Goal: Task Accomplishment & Management: Use online tool/utility

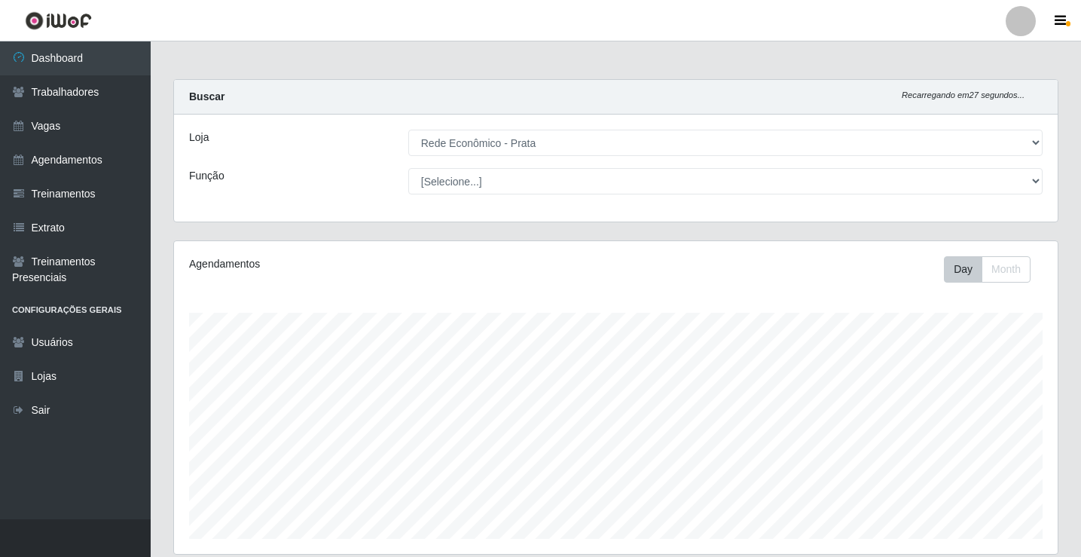
select select "192"
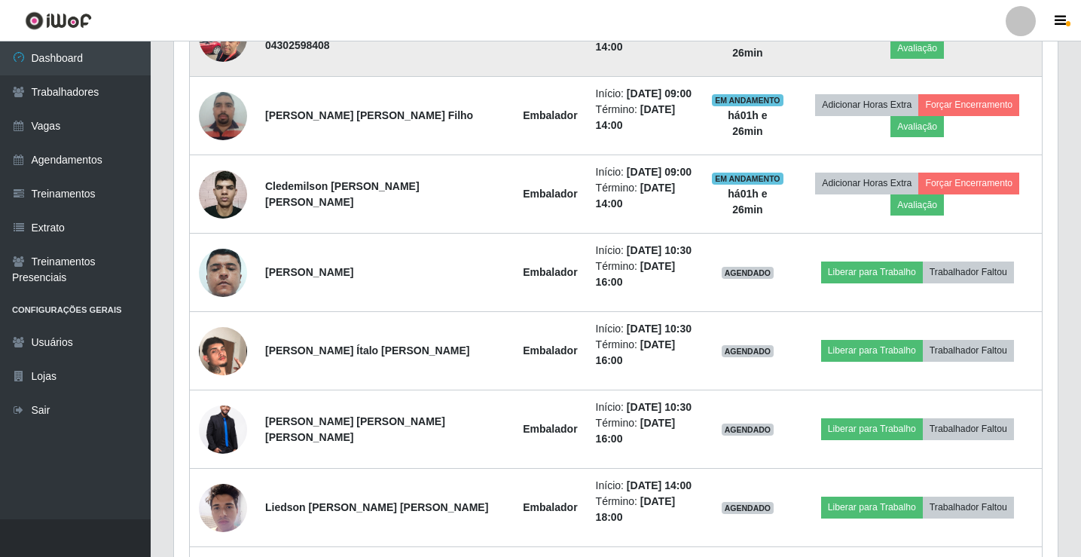
scroll to position [901, 0]
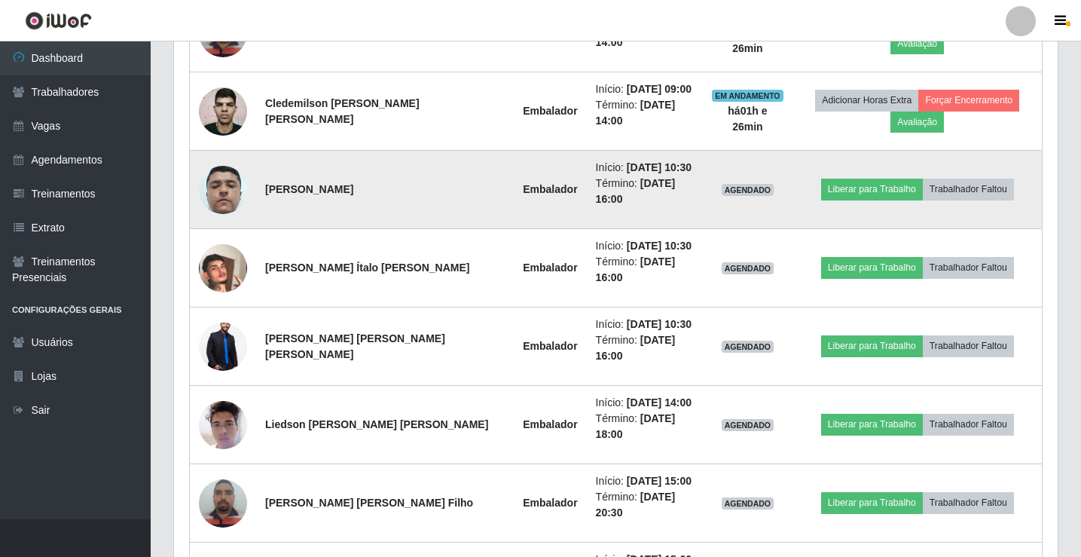
click at [224, 192] on img at bounding box center [223, 190] width 48 height 86
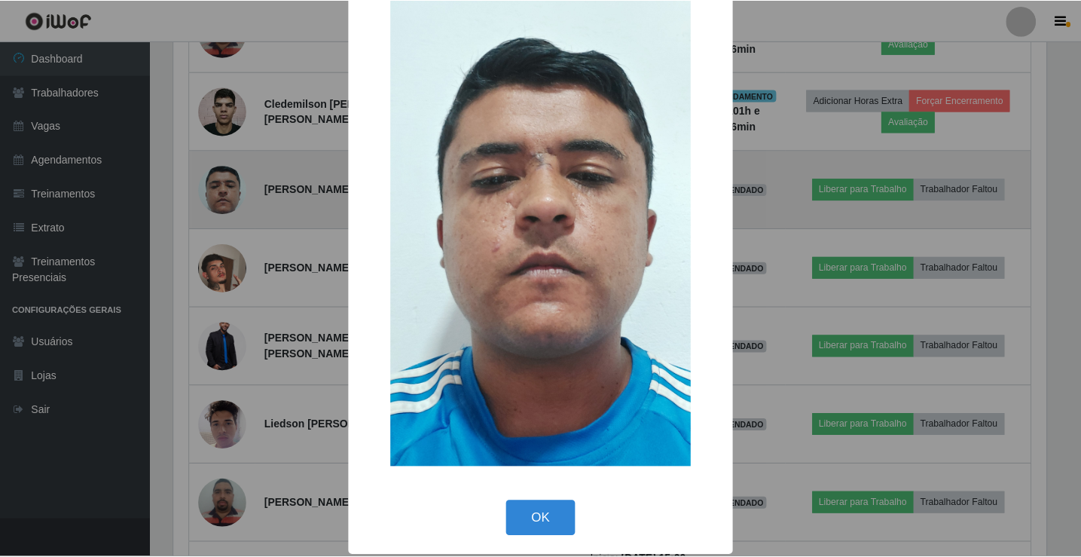
scroll to position [111, 0]
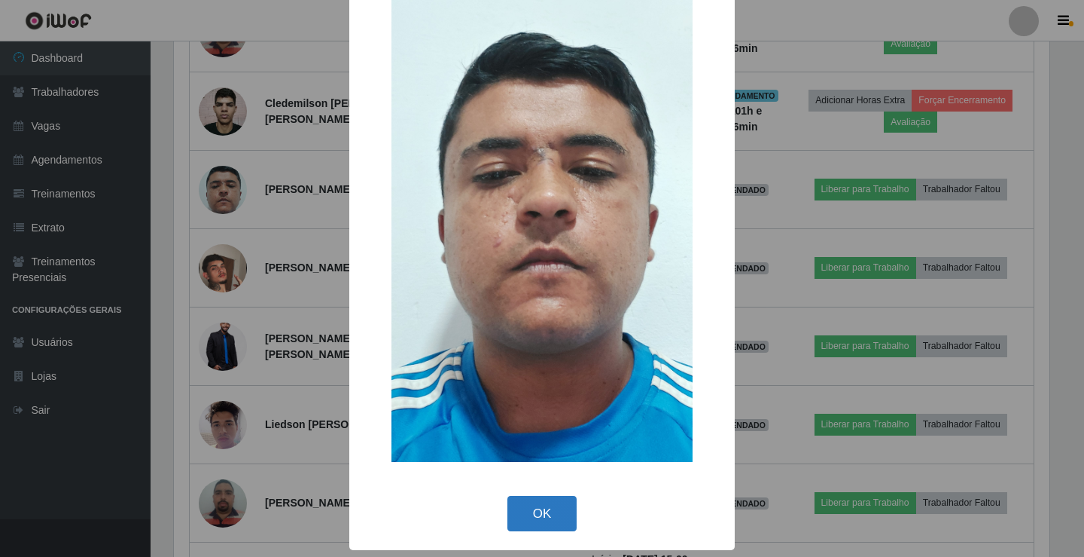
click at [538, 519] on button "OK" at bounding box center [543, 513] width 70 height 35
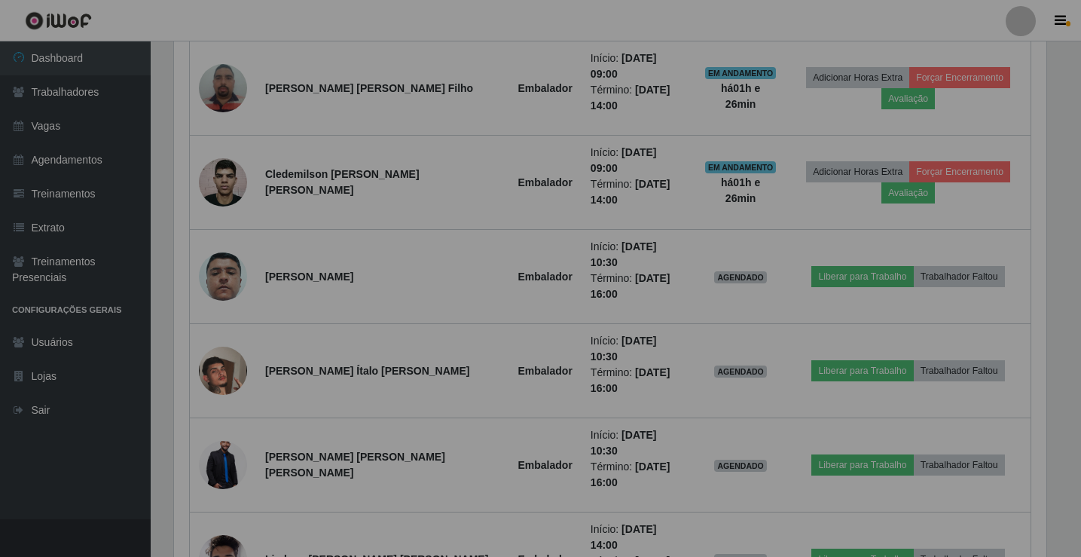
scroll to position [313, 883]
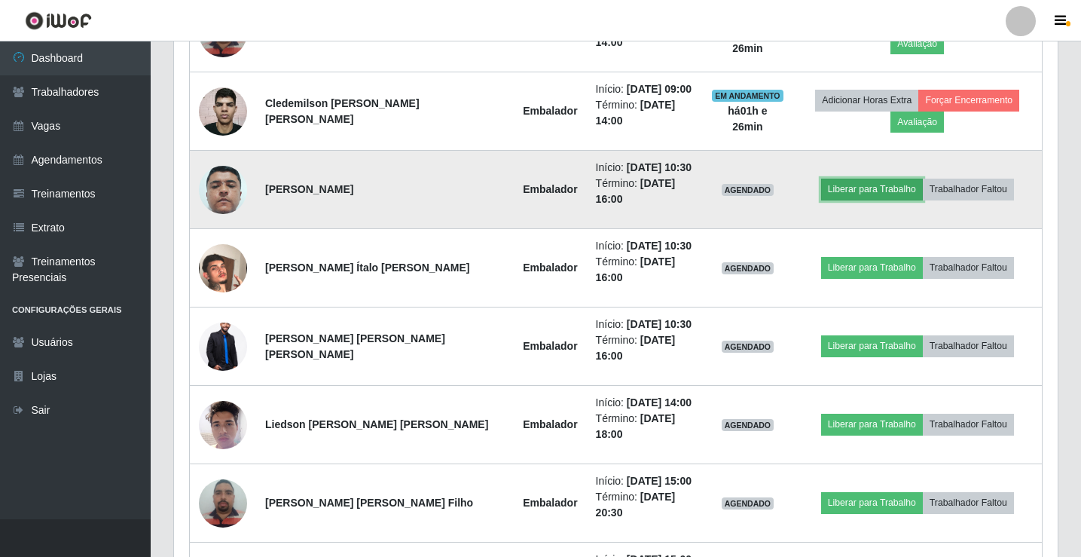
click at [865, 193] on button "Liberar para Trabalho" at bounding box center [872, 188] width 102 height 21
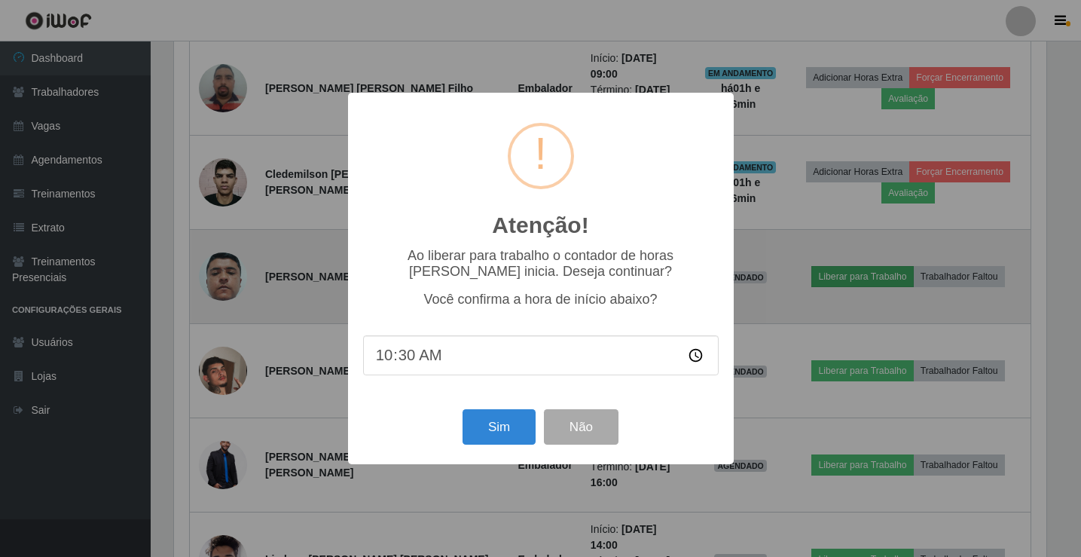
scroll to position [313, 876]
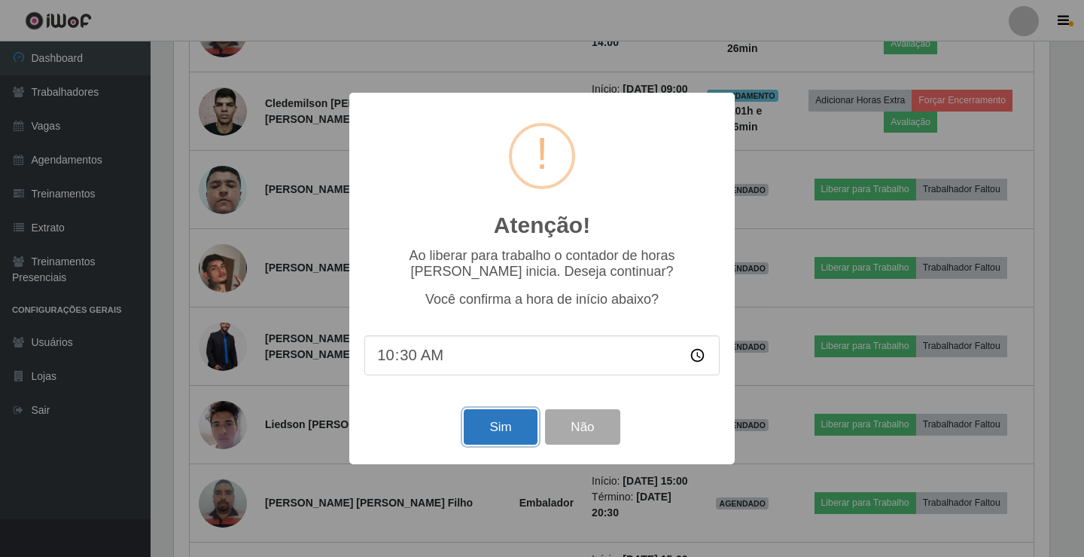
click at [499, 432] on button "Sim" at bounding box center [500, 426] width 73 height 35
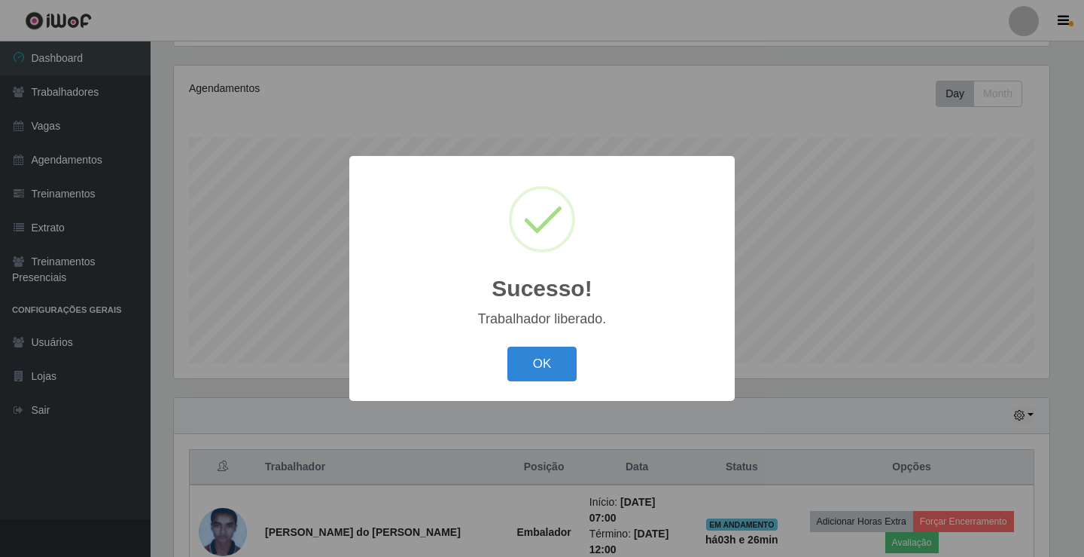
click at [544, 384] on div "OK Cancel" at bounding box center [542, 363] width 355 height 43
click at [533, 364] on button "OK" at bounding box center [543, 363] width 70 height 35
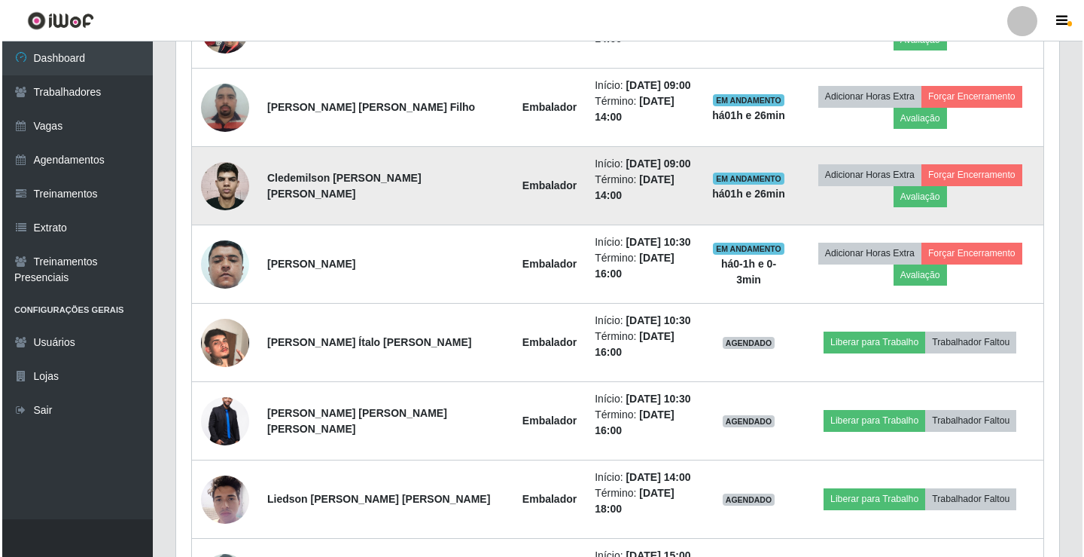
scroll to position [853, 0]
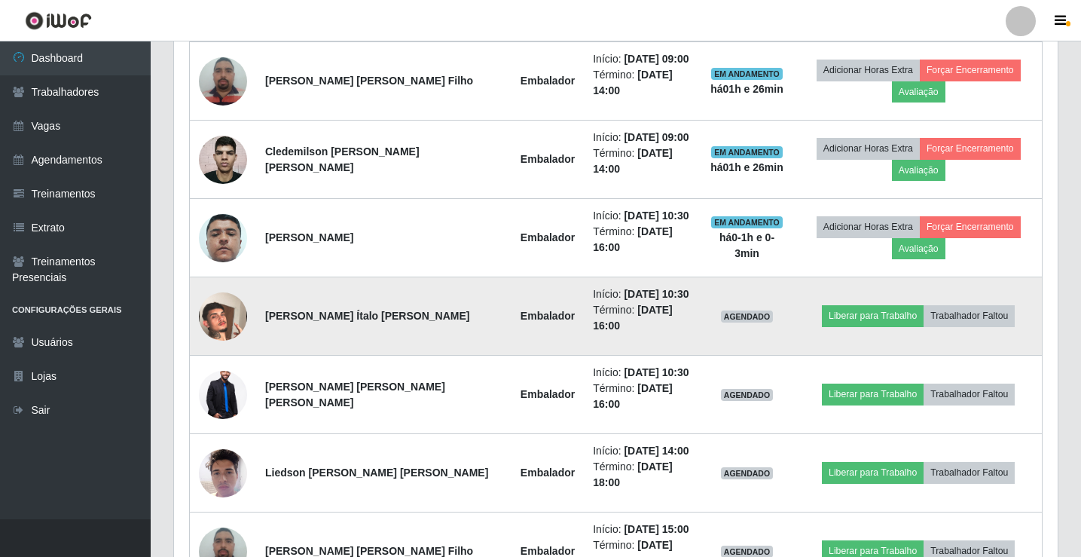
click at [232, 323] on img at bounding box center [223, 316] width 48 height 86
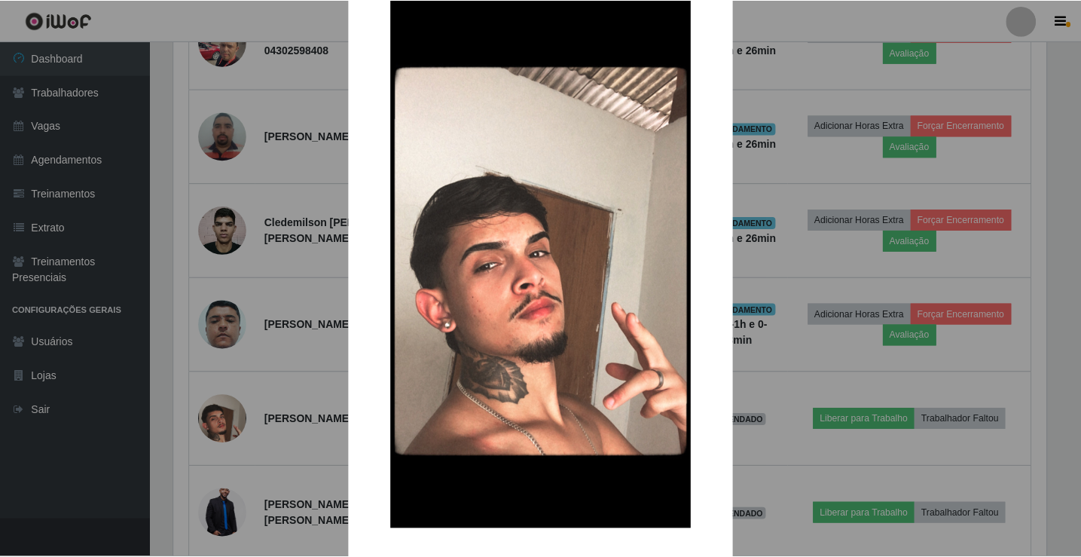
scroll to position [111, 0]
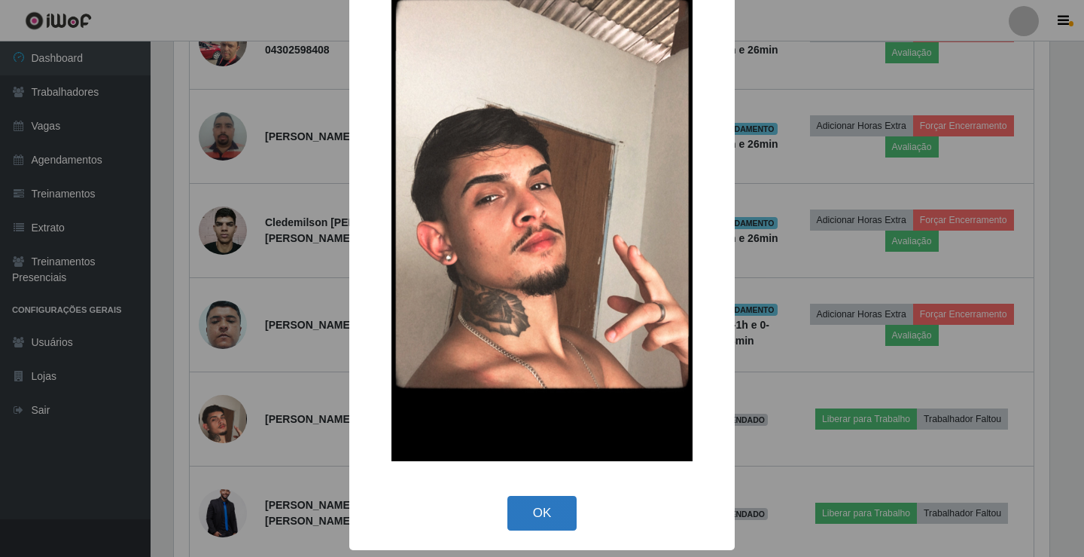
click at [554, 511] on button "OK" at bounding box center [543, 513] width 70 height 35
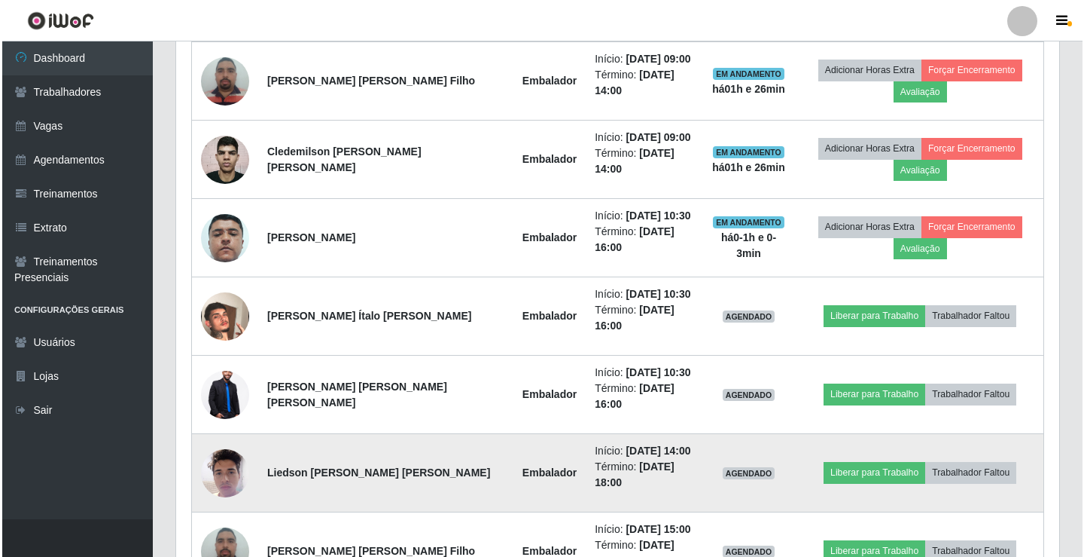
scroll to position [313, 883]
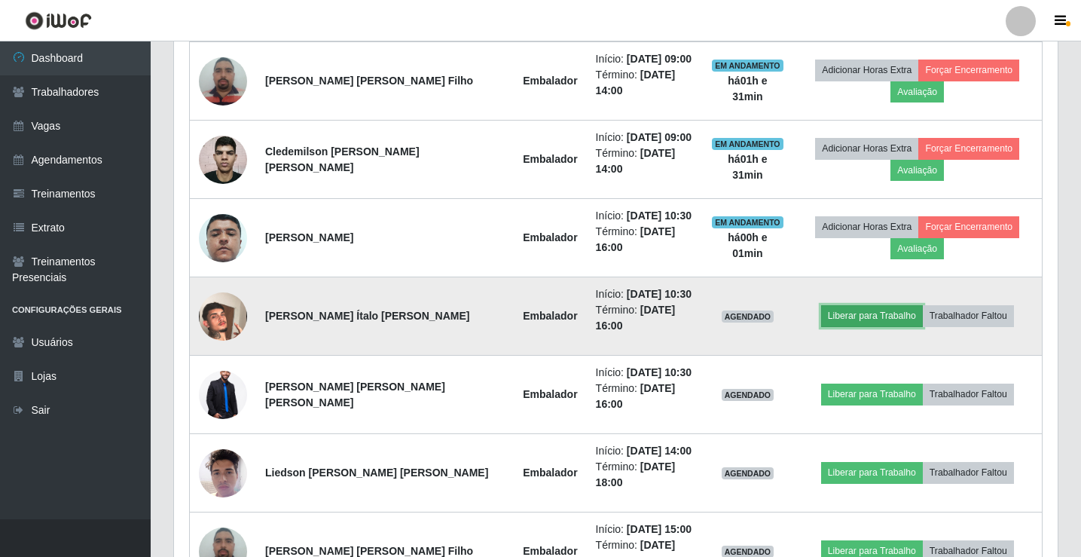
click at [840, 317] on button "Liberar para Trabalho" at bounding box center [872, 315] width 102 height 21
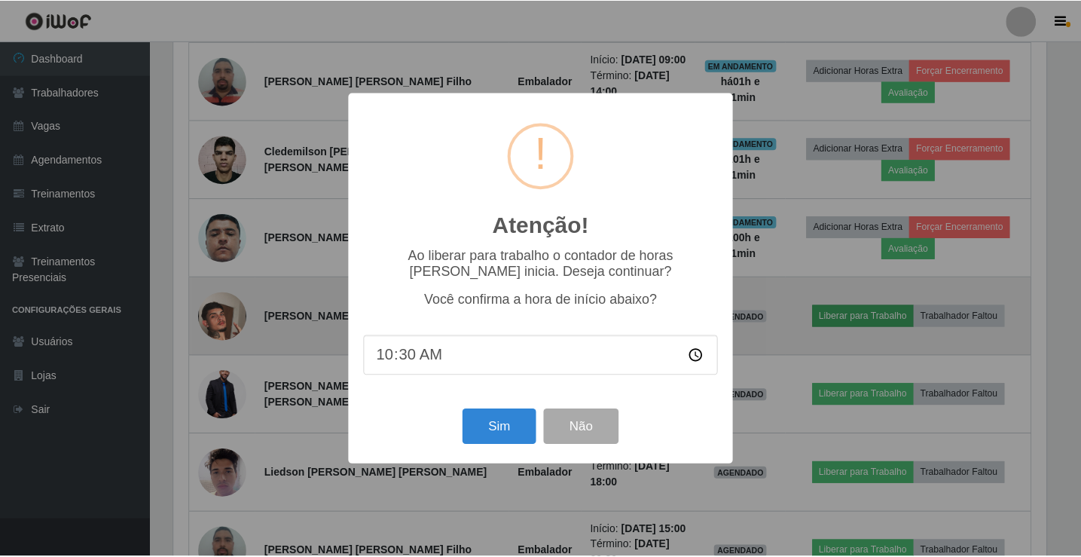
scroll to position [313, 876]
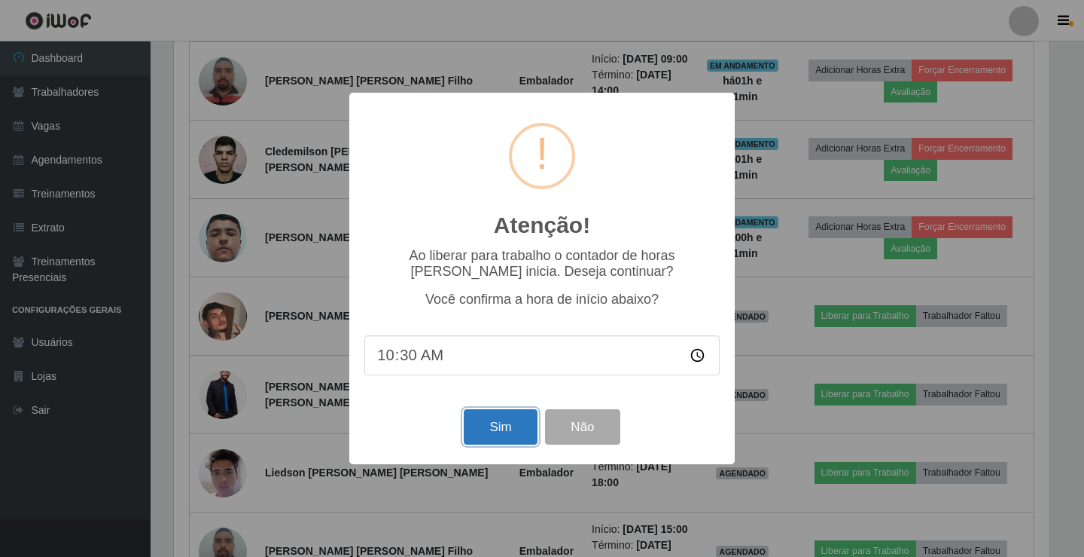
click at [516, 425] on button "Sim" at bounding box center [500, 426] width 73 height 35
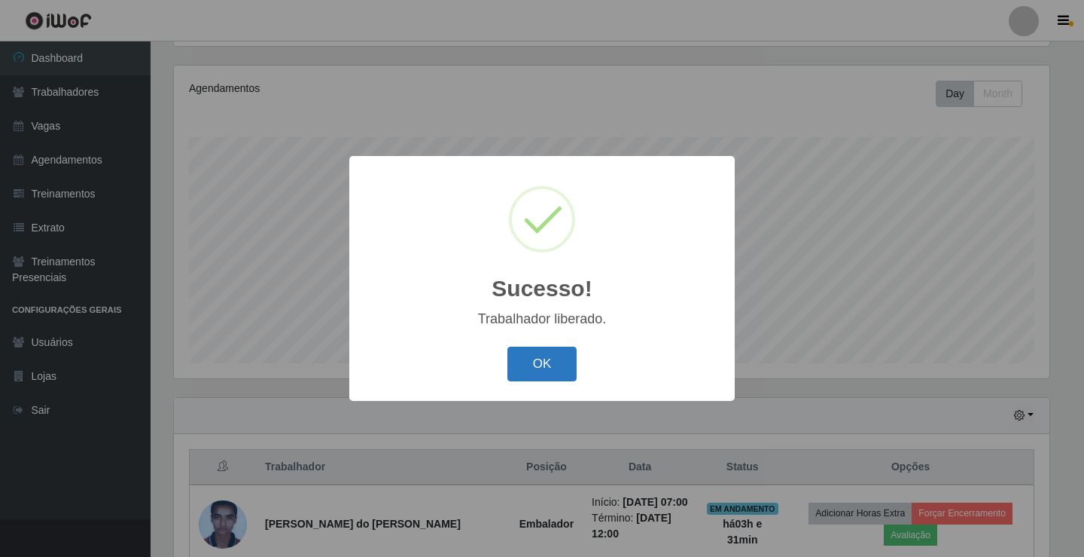
click at [531, 376] on button "OK" at bounding box center [543, 363] width 70 height 35
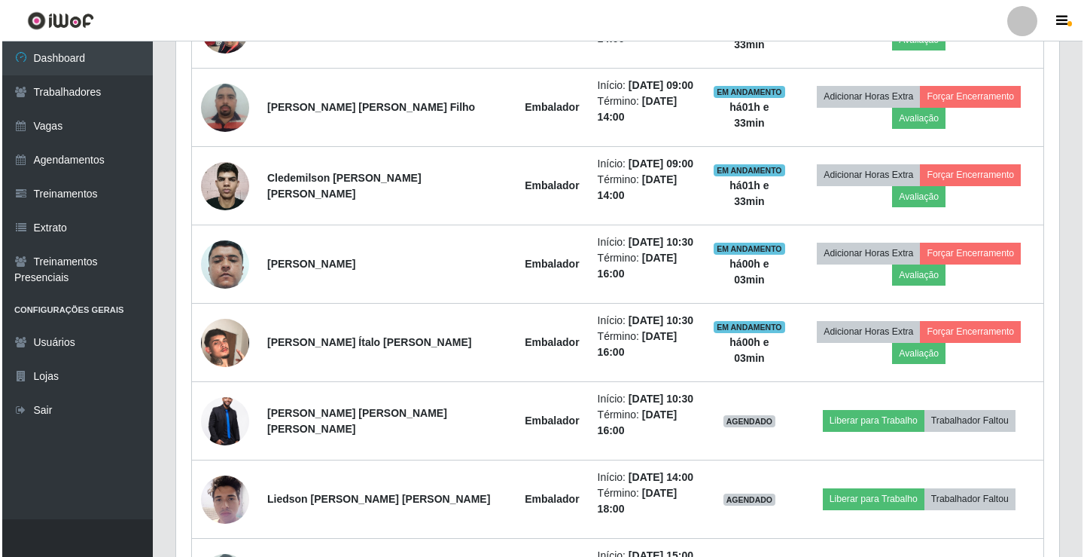
scroll to position [853, 0]
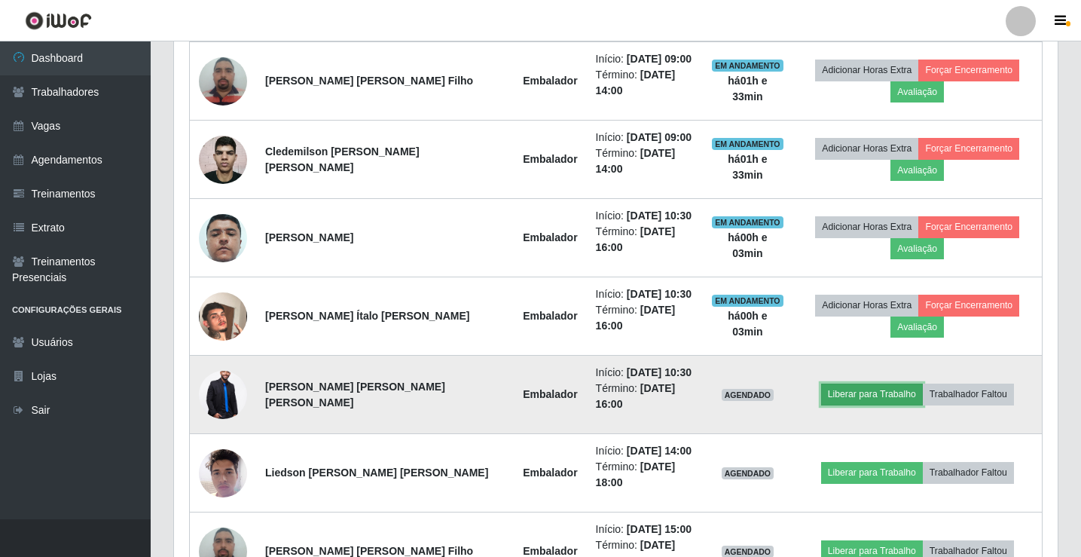
click at [847, 394] on button "Liberar para Trabalho" at bounding box center [872, 393] width 102 height 21
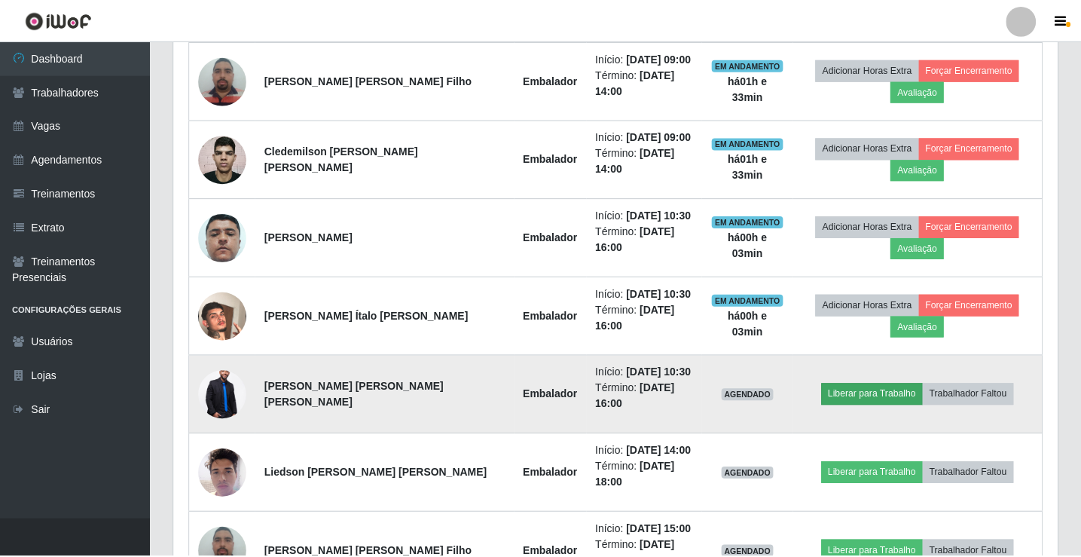
scroll to position [313, 876]
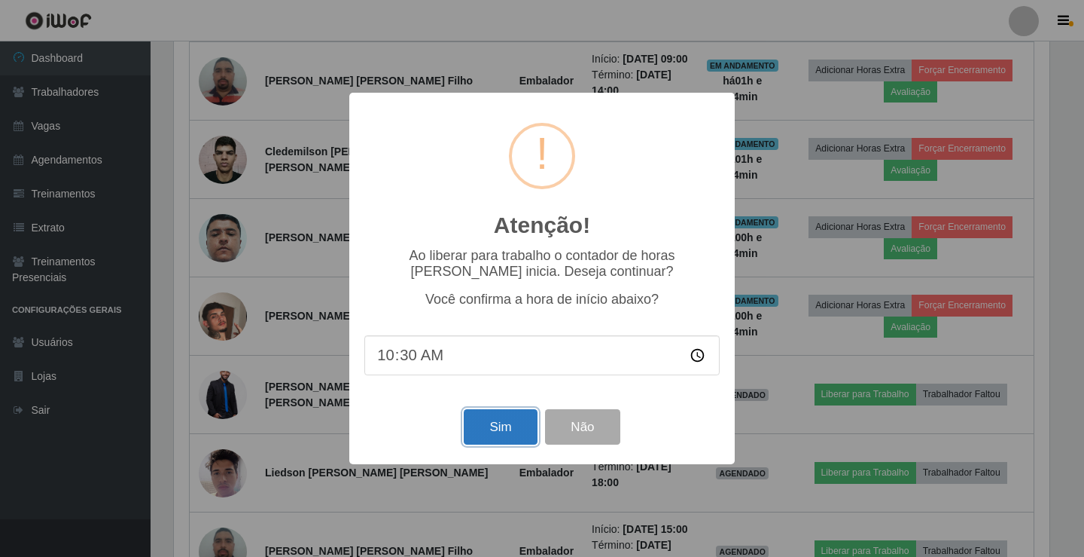
click at [526, 429] on button "Sim" at bounding box center [500, 426] width 73 height 35
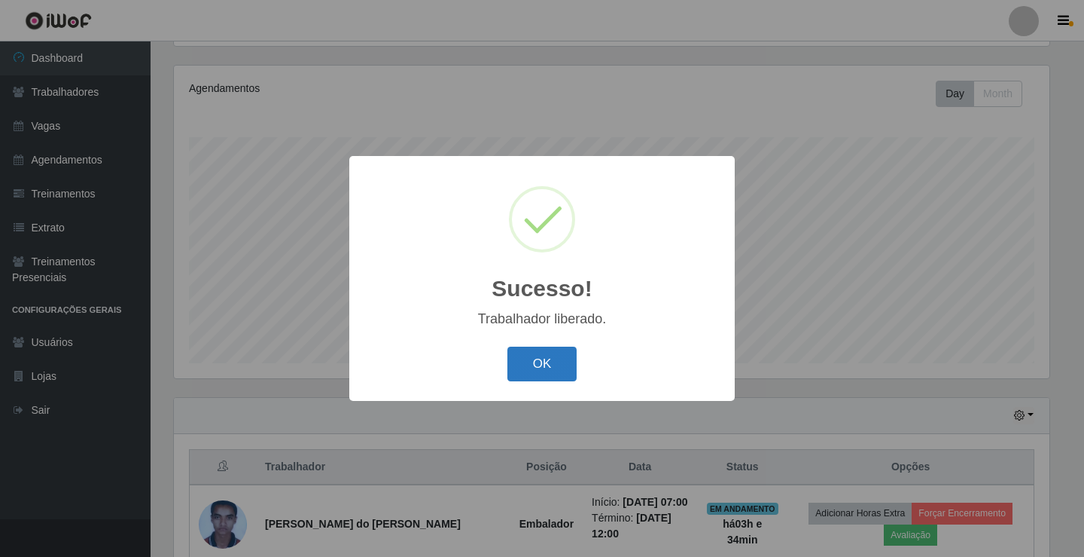
click at [524, 369] on button "OK" at bounding box center [543, 363] width 70 height 35
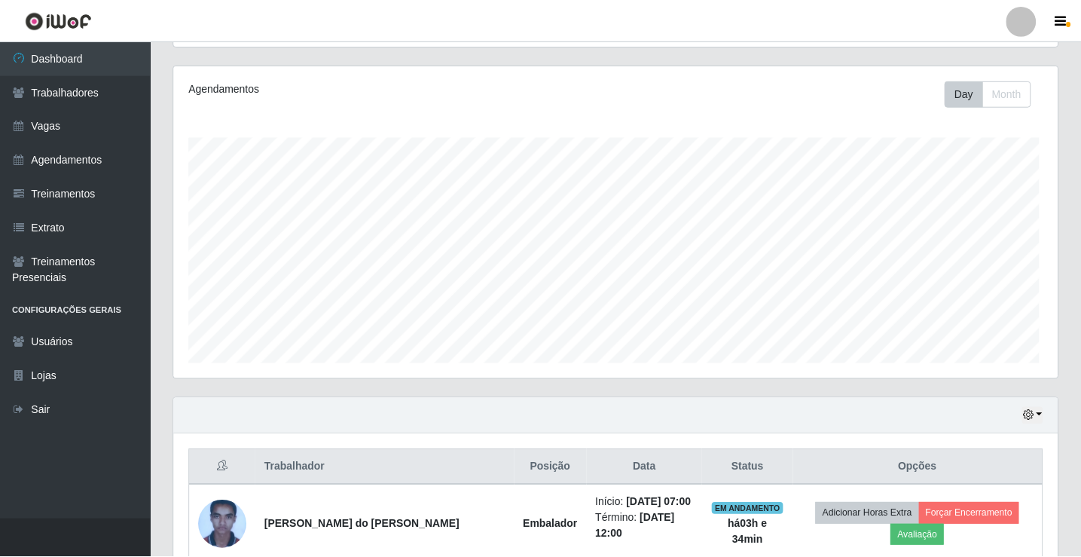
scroll to position [313, 883]
